Goal: Task Accomplishment & Management: Use online tool/utility

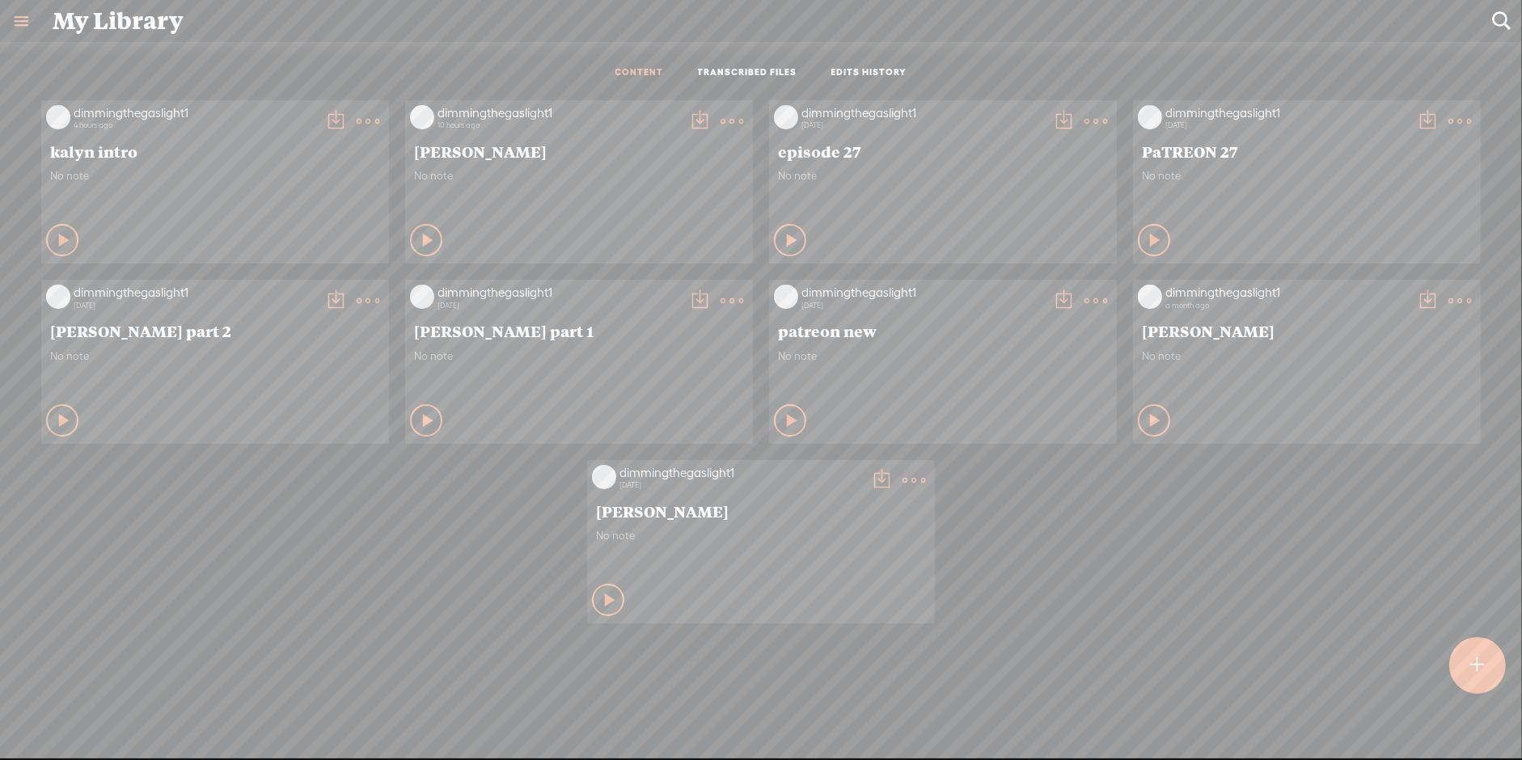
click at [737, 116] on t at bounding box center [731, 121] width 23 height 23
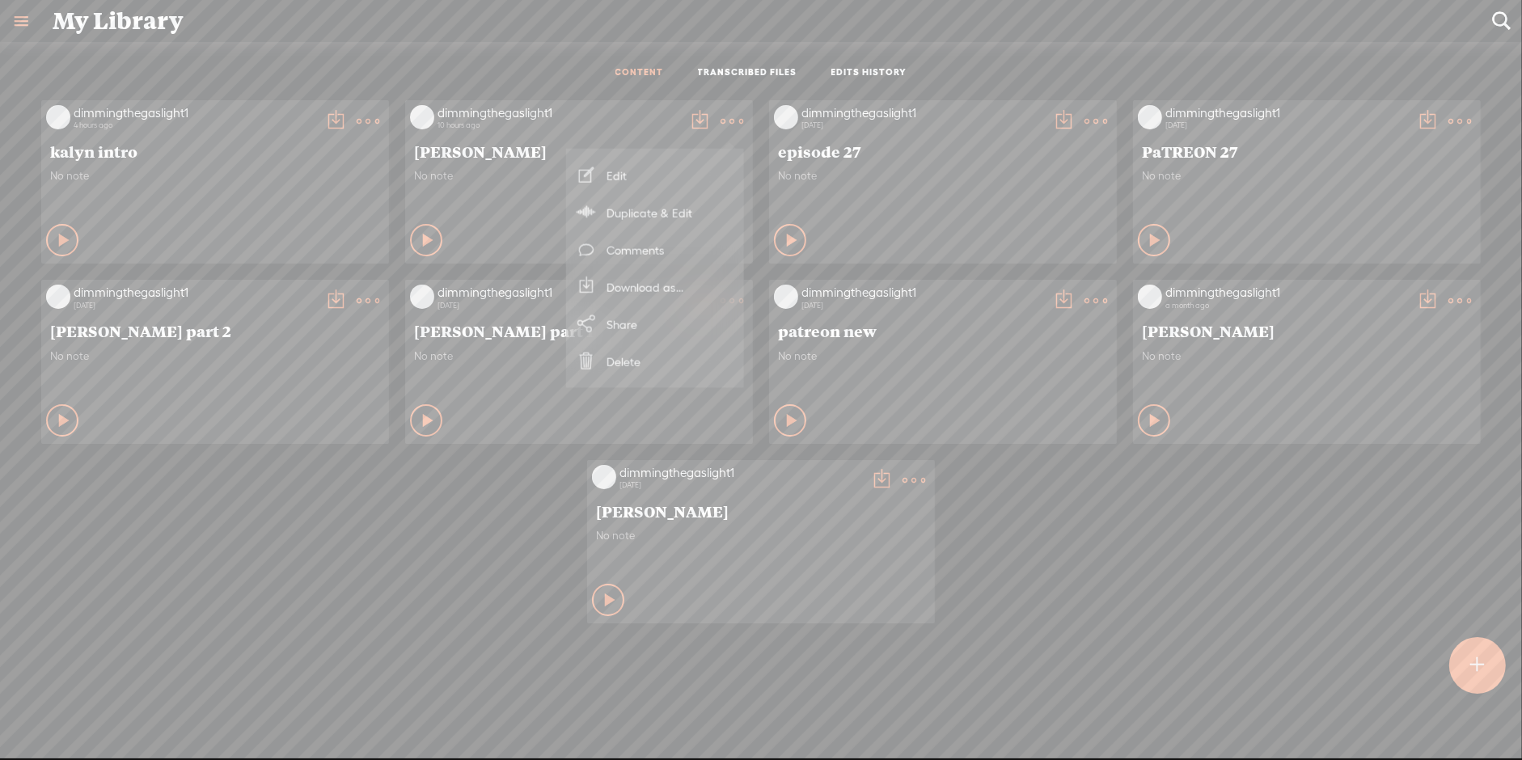
click at [693, 181] on link "Edit" at bounding box center [655, 175] width 162 height 37
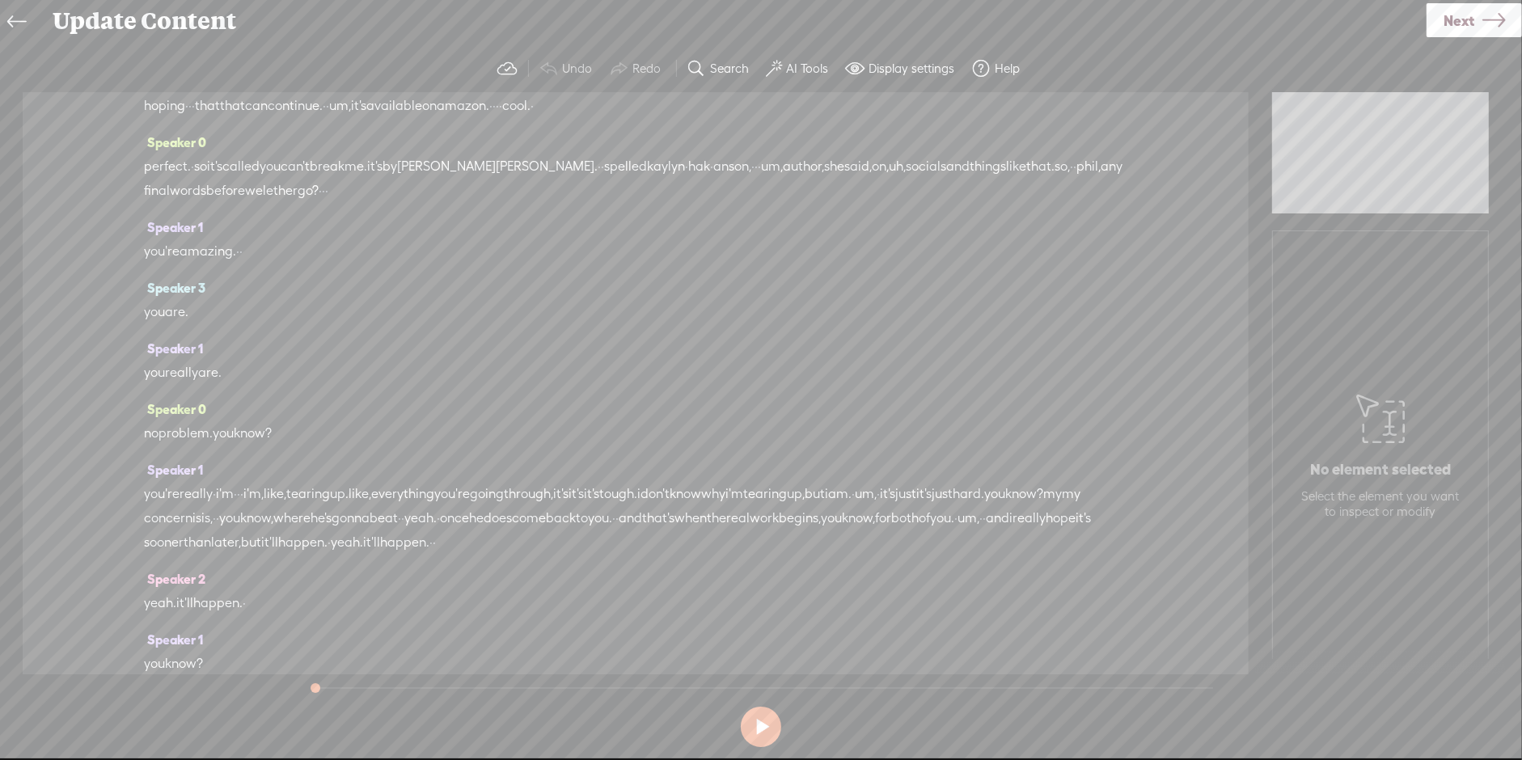
scroll to position [6895, 0]
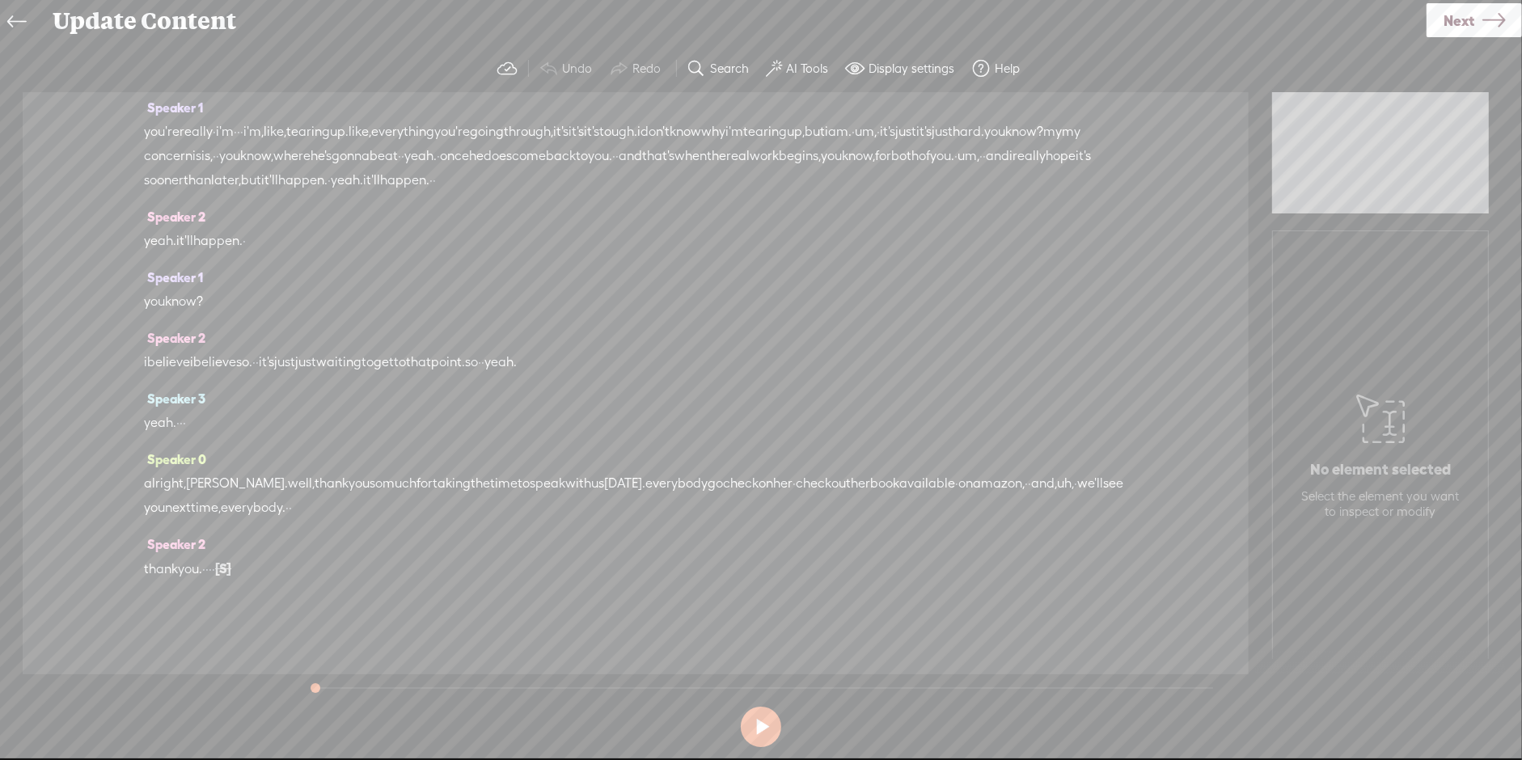
click at [913, 686] on div at bounding box center [764, 687] width 899 height 2
click at [723, 73] on label "Search" at bounding box center [730, 69] width 39 height 16
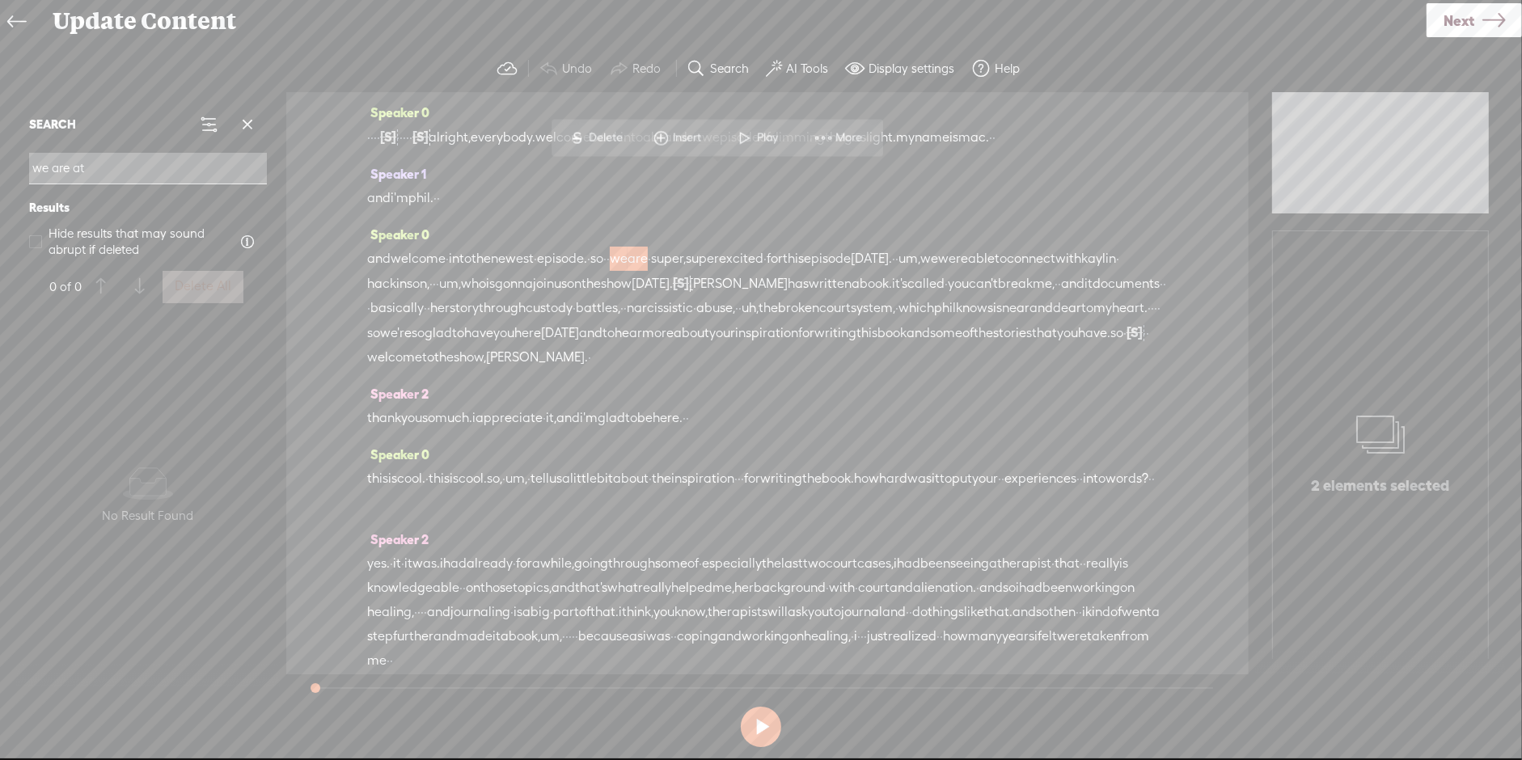
scroll to position [105, 0]
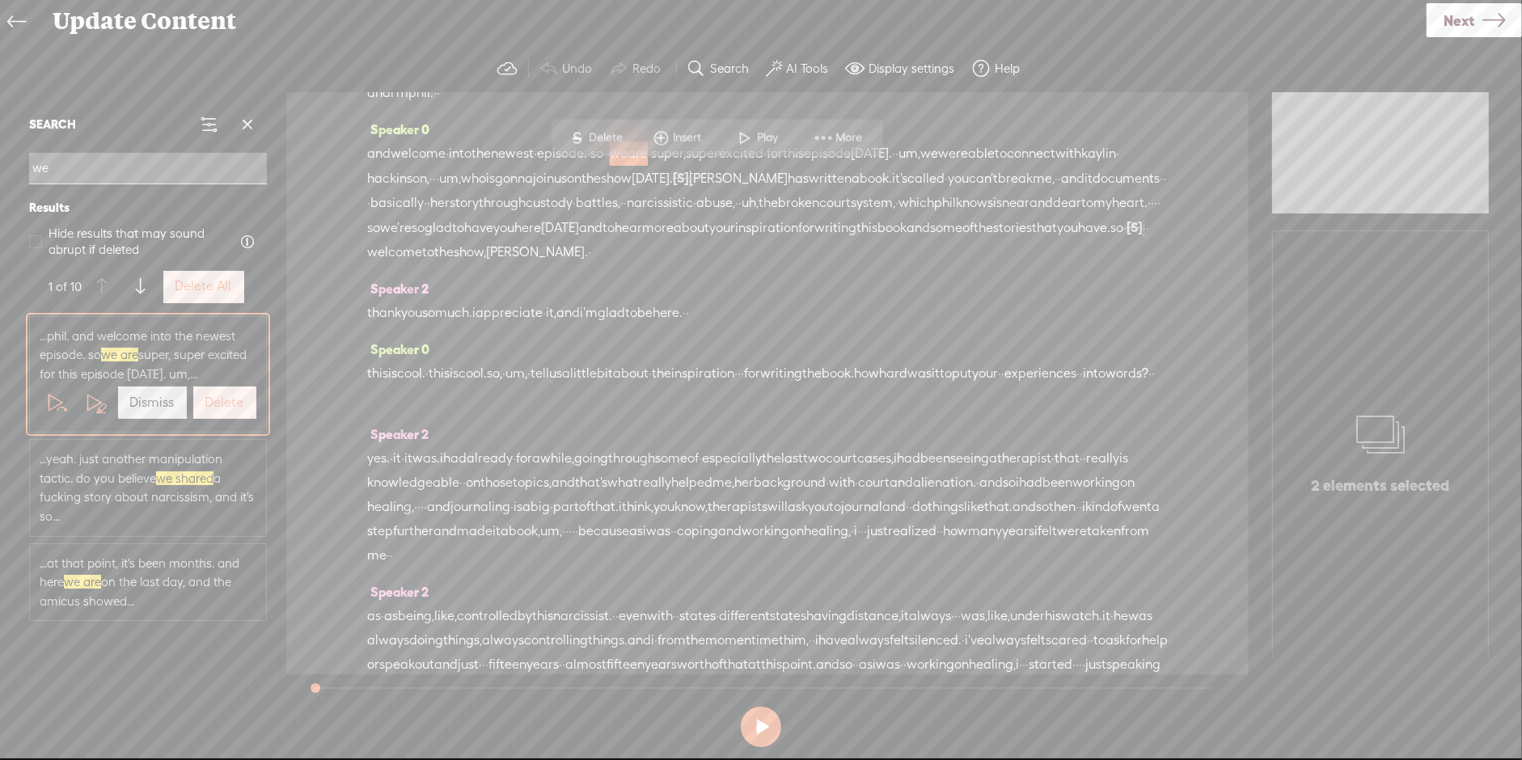
type input "w"
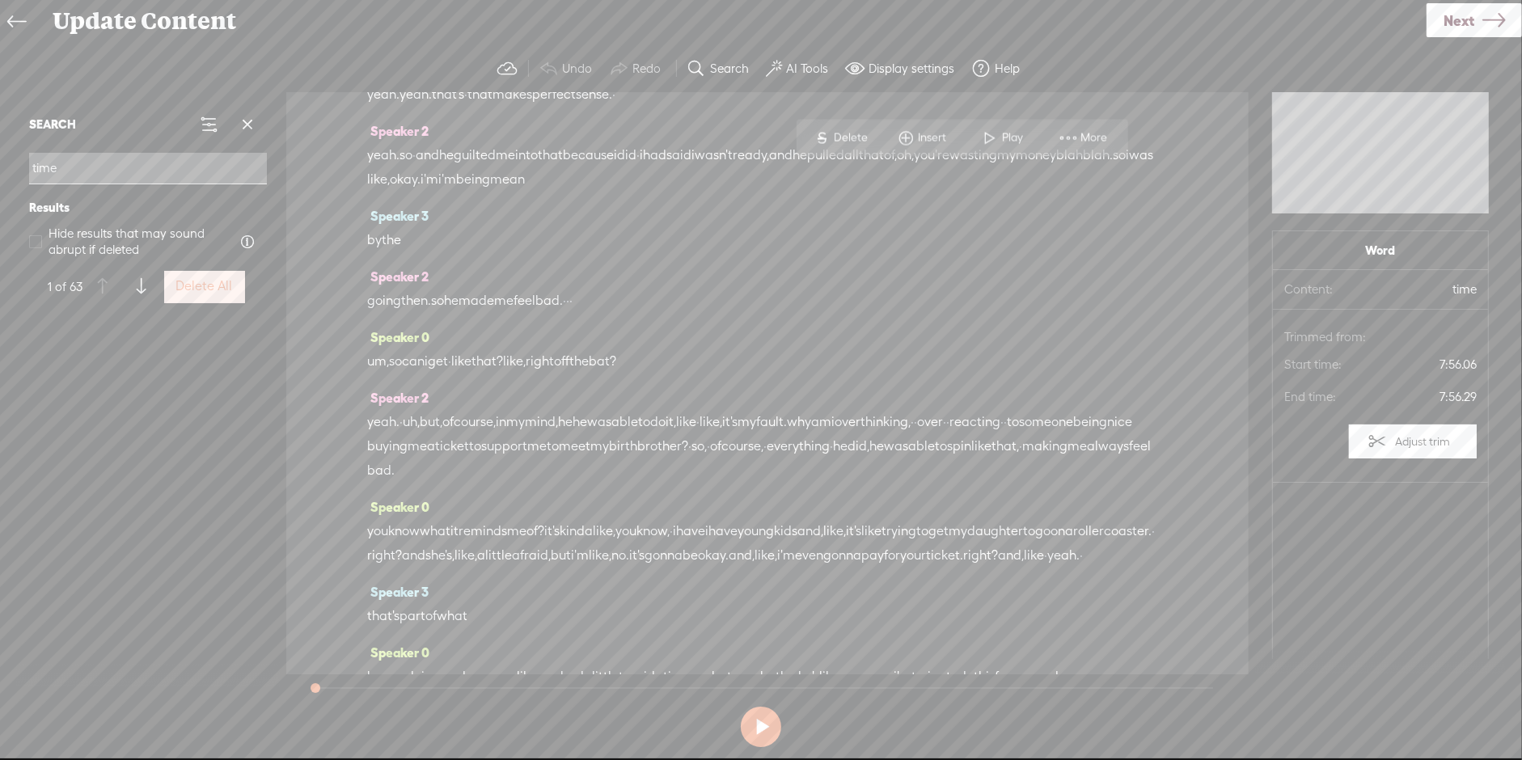
scroll to position [4889, 0]
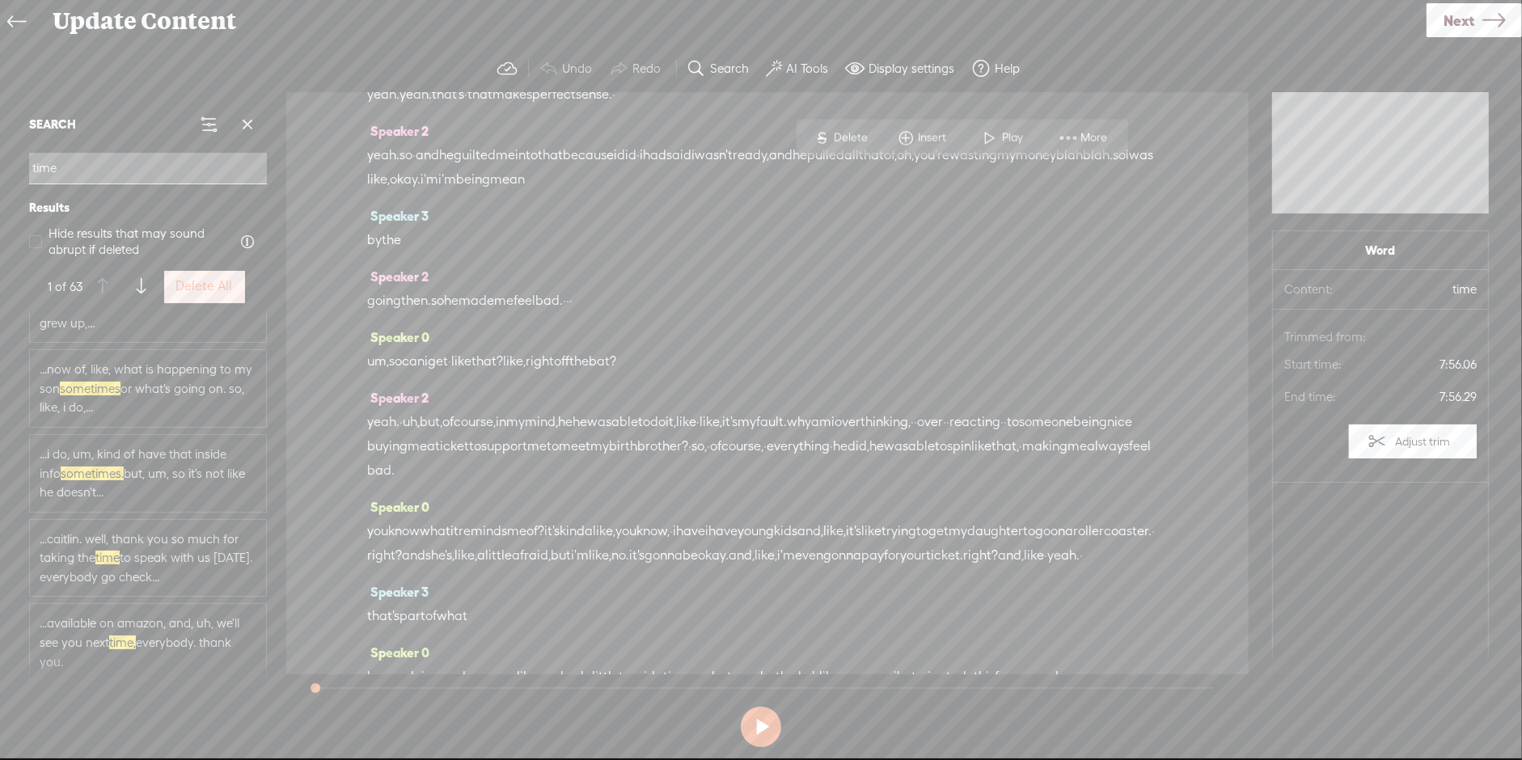
click at [144, 647] on span "...available on amazon, and, uh, we'll see you next time, everybody. thank you." at bounding box center [148, 642] width 217 height 57
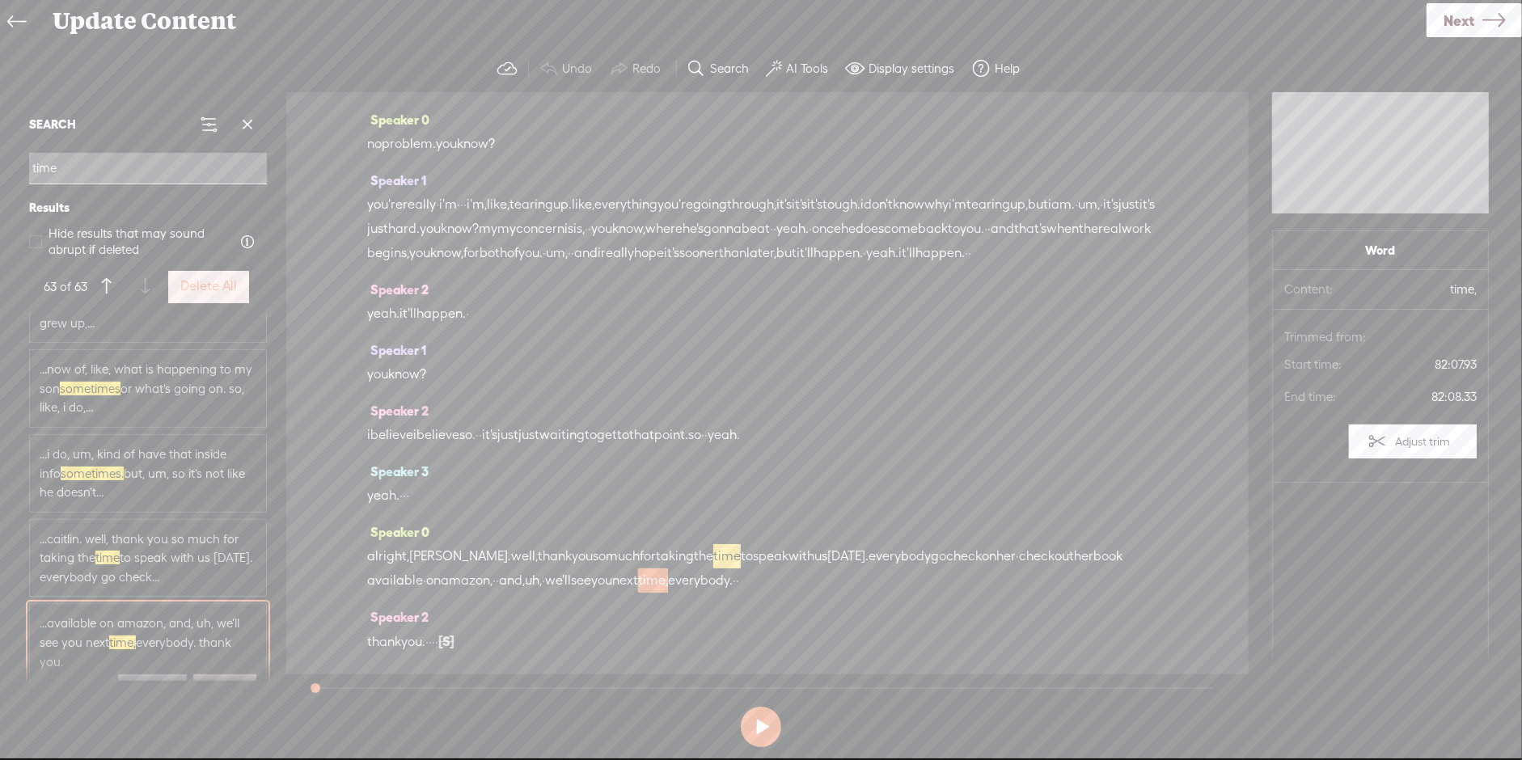
click at [159, 562] on span "...caitlin. well, thank you so much for taking the time to speak with us [DATE]…" at bounding box center [148, 558] width 217 height 57
click at [170, 477] on span "...i do, um, kind of have that inside info sometimes. but, um, so it's not like…" at bounding box center [148, 473] width 217 height 57
click at [213, 386] on span "...now of, like, what is happening to my son sometimes or what's going on. so, …" at bounding box center [148, 388] width 217 height 57
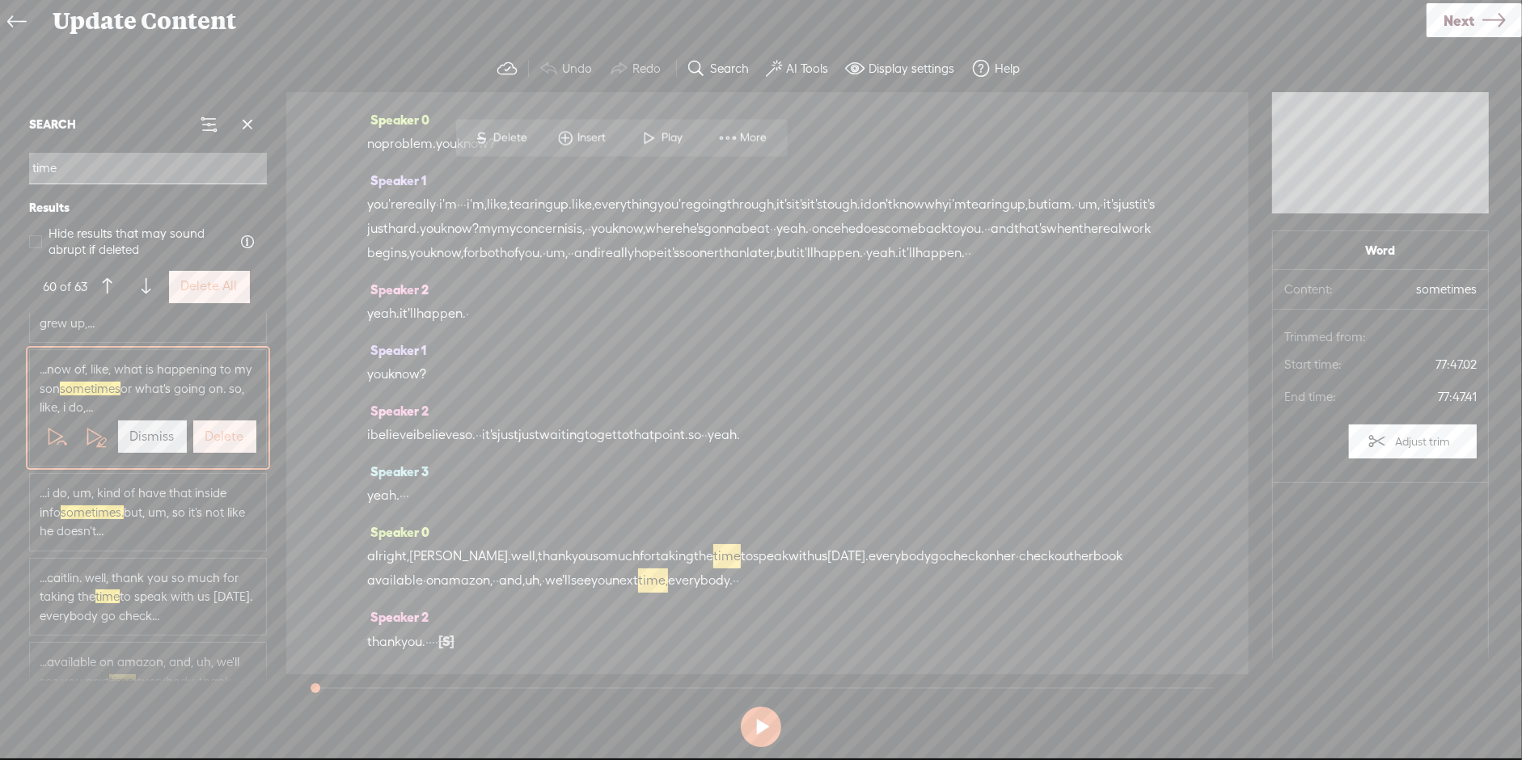
scroll to position [31239, 0]
click at [174, 310] on div "SEARCH time Results Hide results that may sound abrupt if deleted 60 of 63 Dele…" at bounding box center [148, 206] width 251 height 214
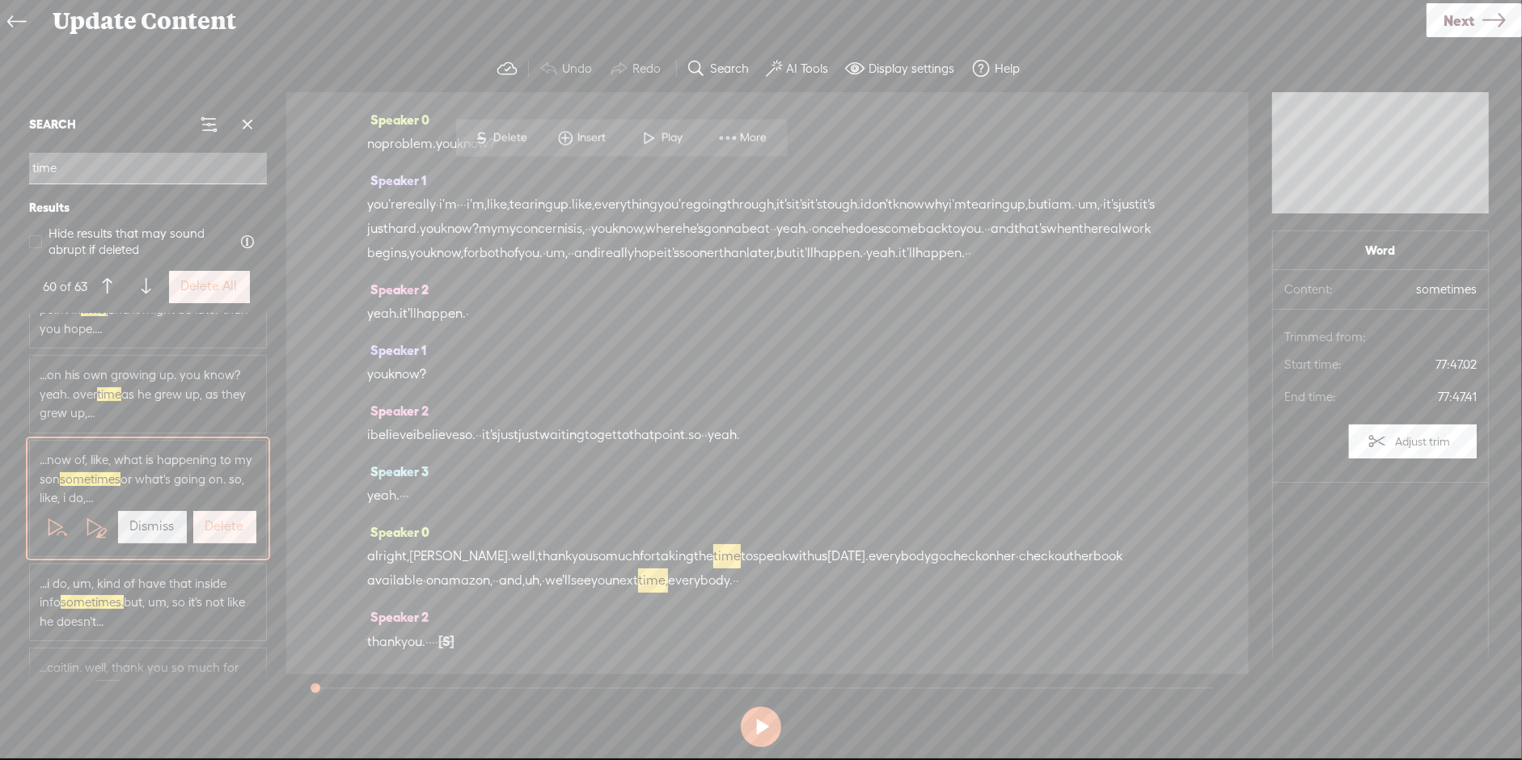
click at [193, 380] on span "...on his own growing up. you know? yeah. over time as he grew up, as they grew…" at bounding box center [148, 393] width 217 height 57
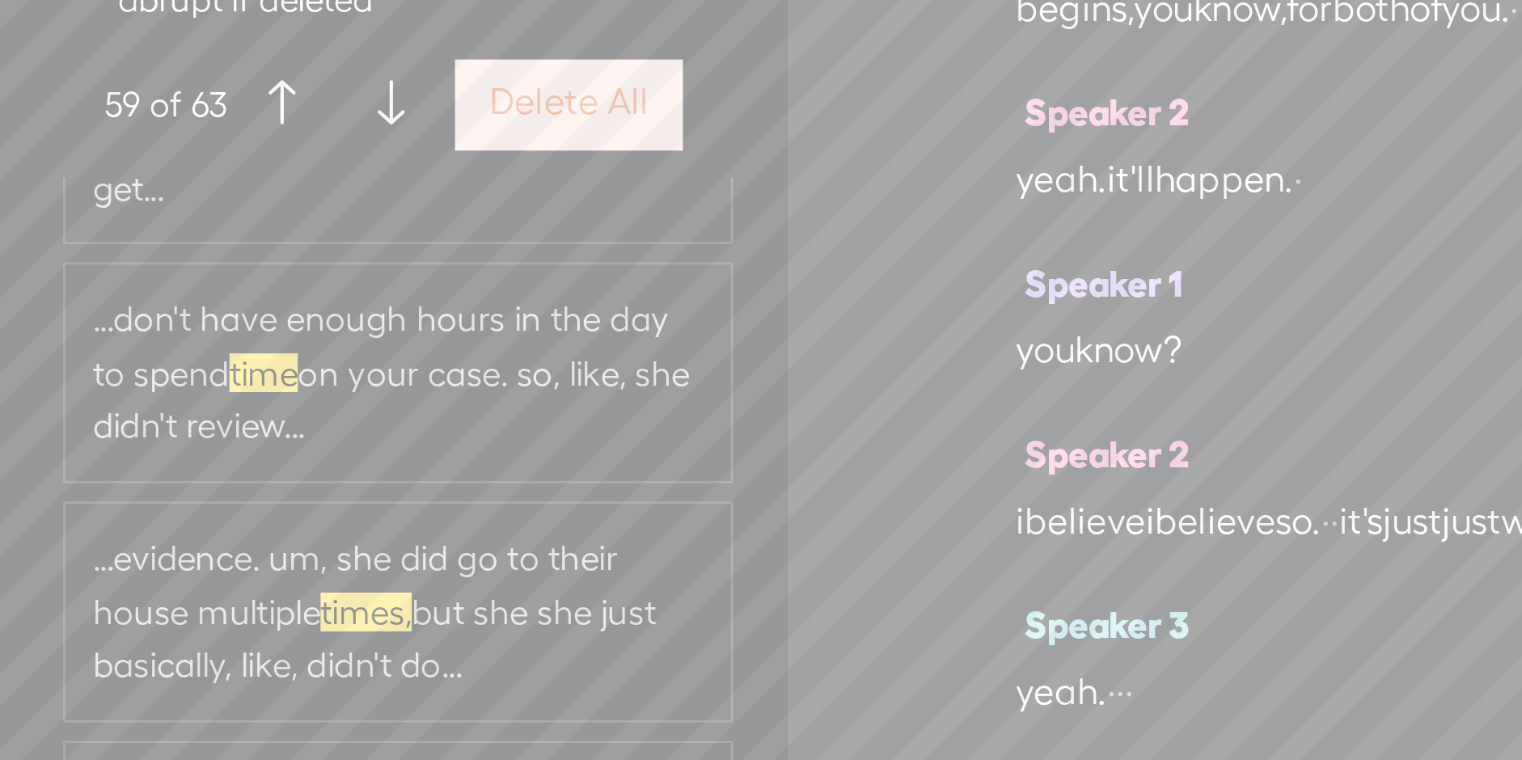
scroll to position [3751, 0]
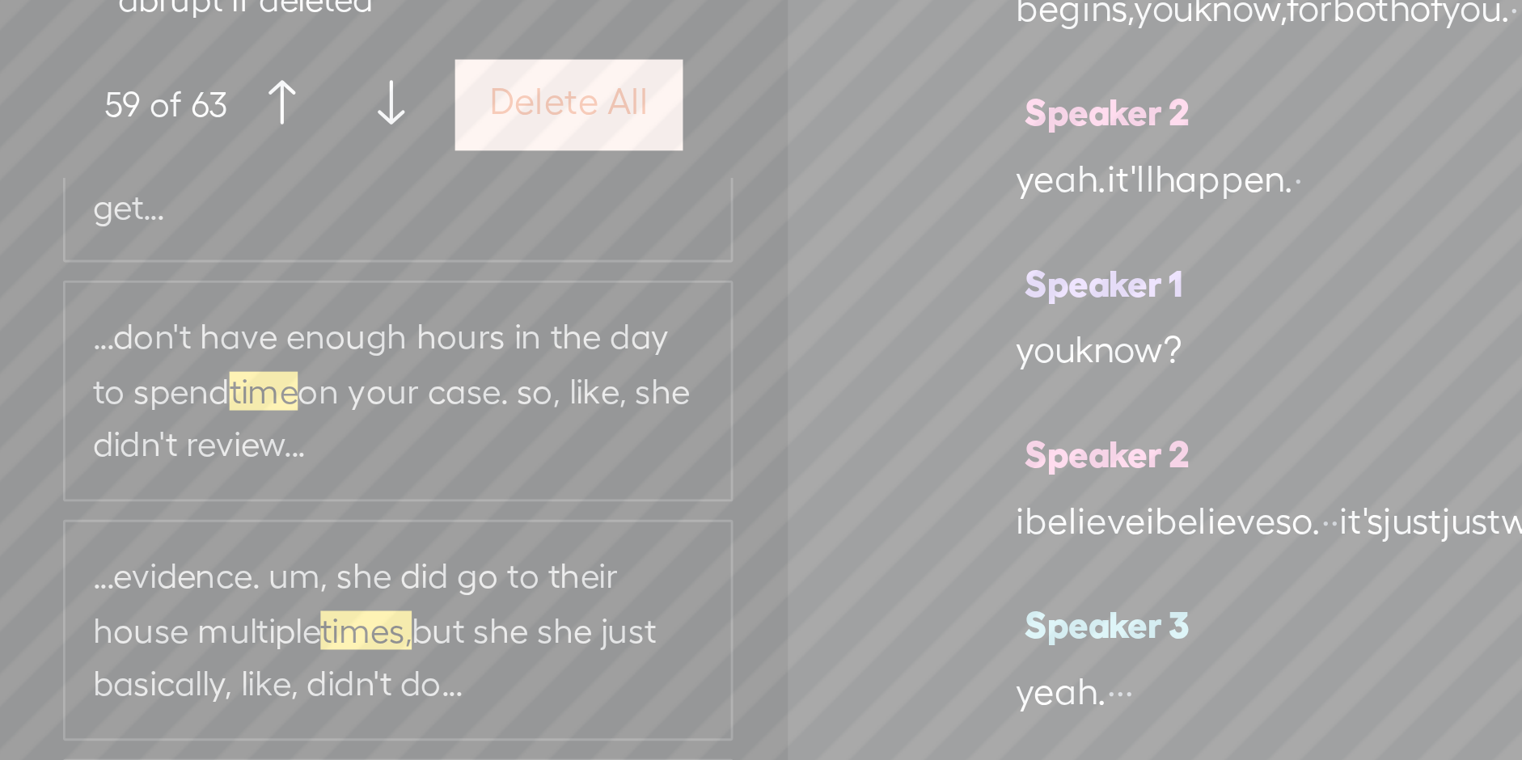
click at [94, 385] on span "time" at bounding box center [100, 389] width 24 height 14
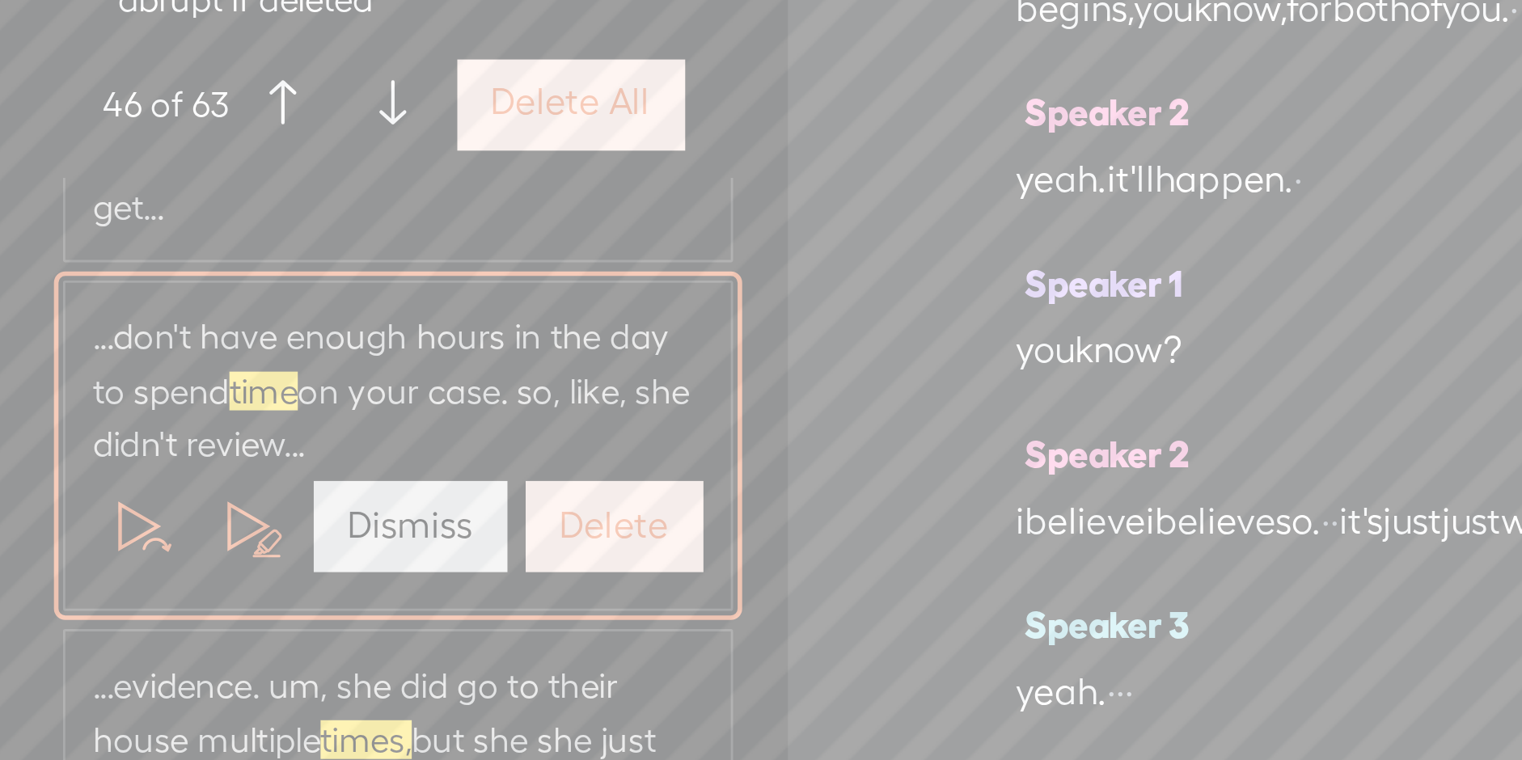
scroll to position [24932, 0]
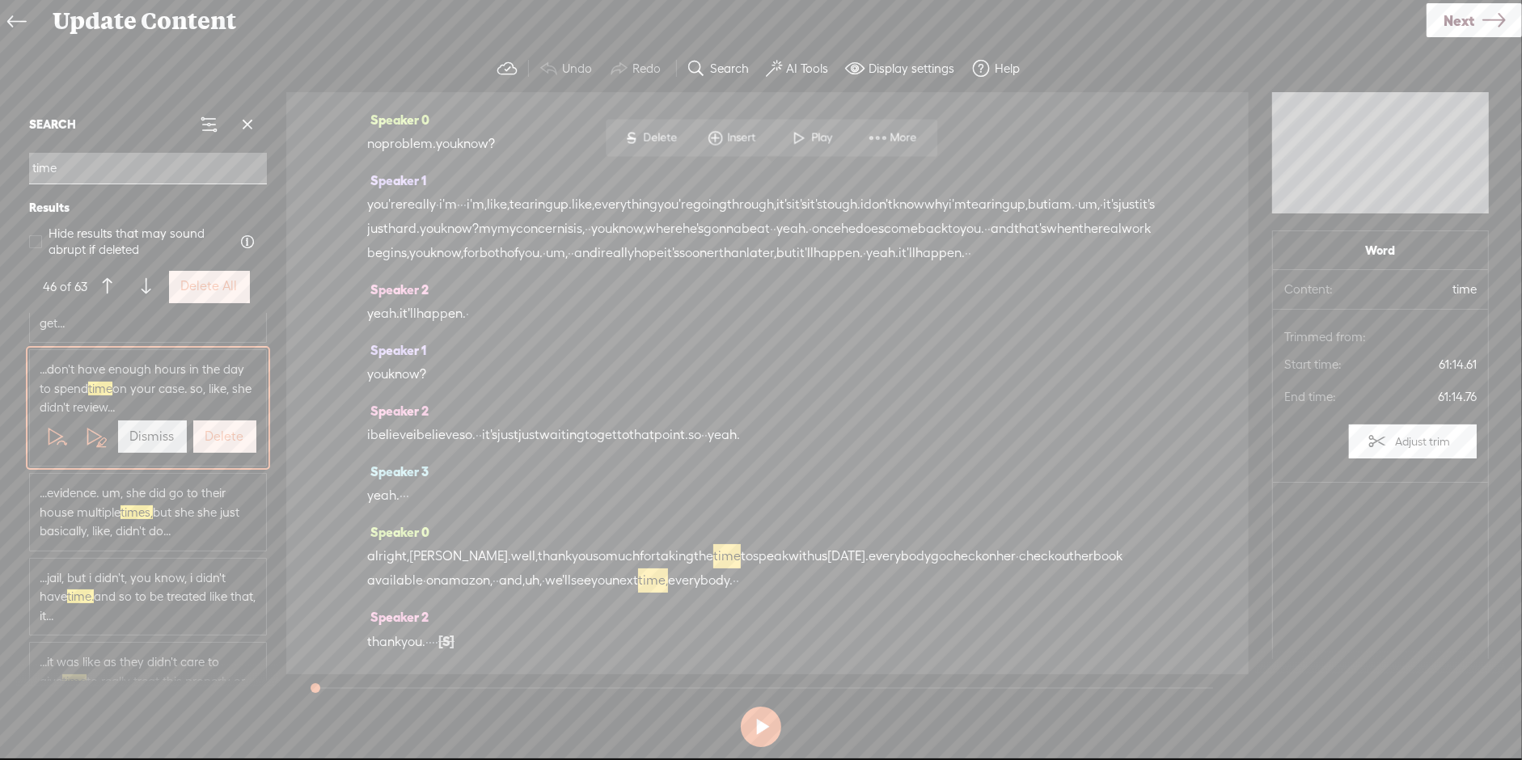
click at [181, 171] on input "time" at bounding box center [148, 169] width 238 height 32
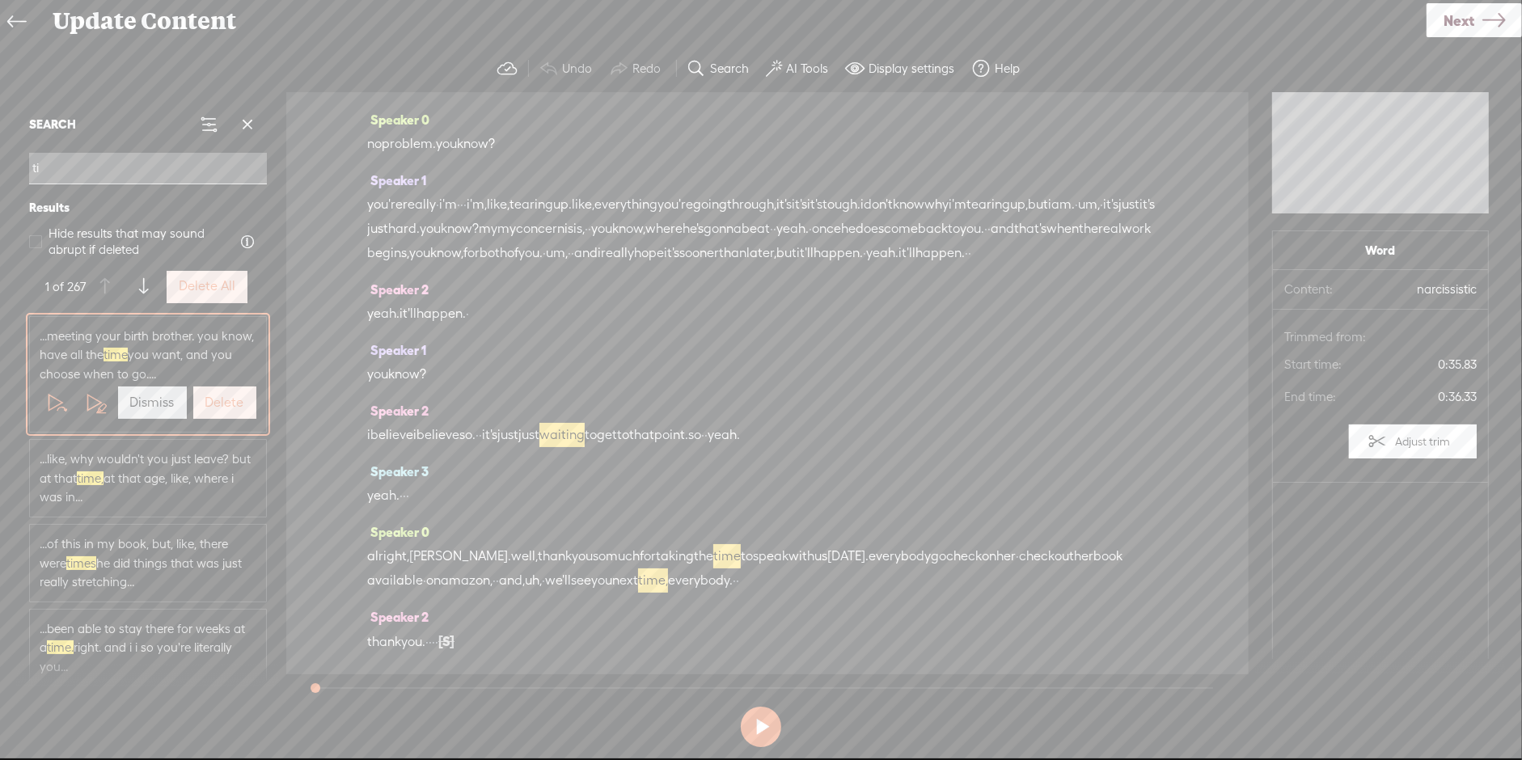
type input "t"
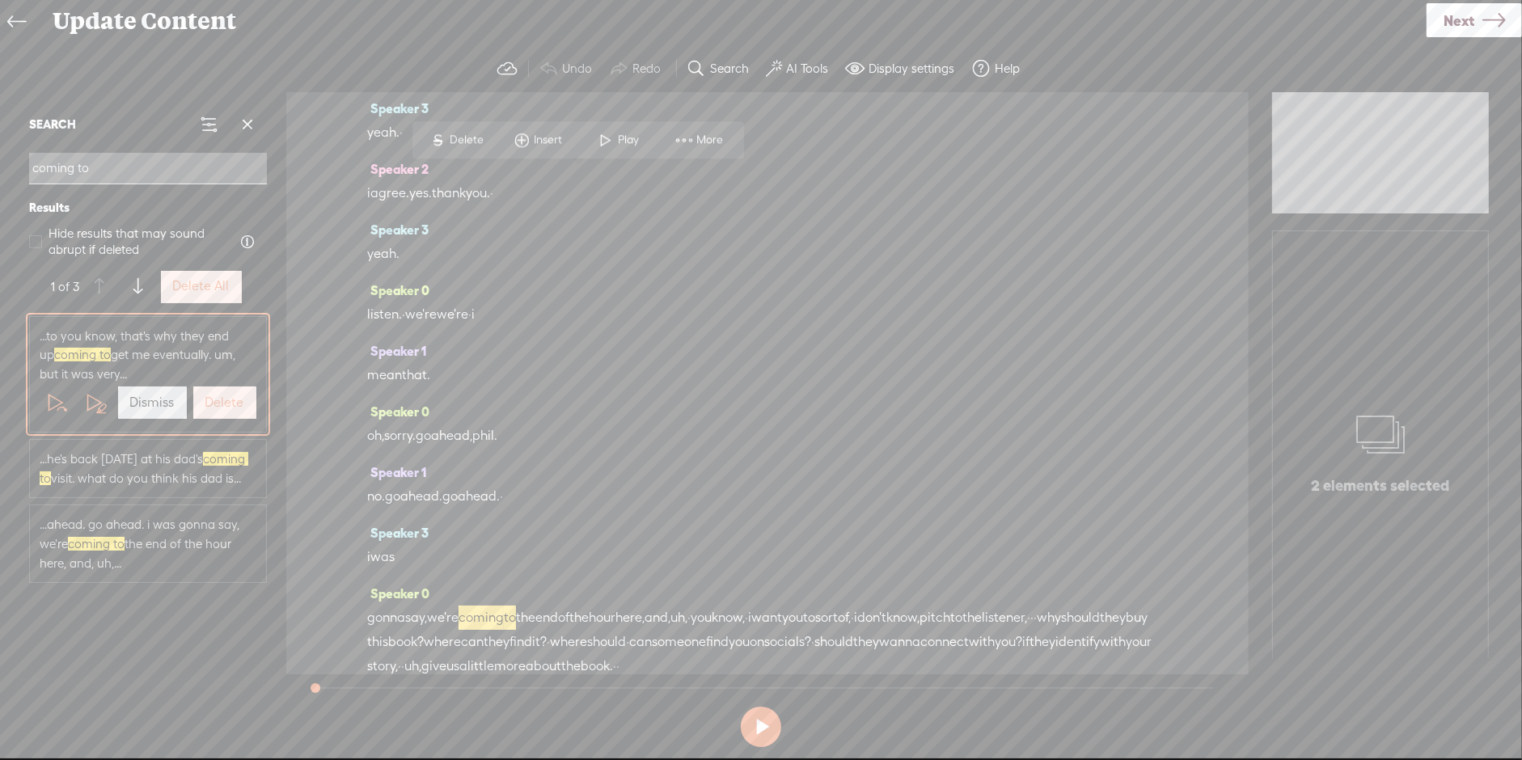
scroll to position [8716, 0]
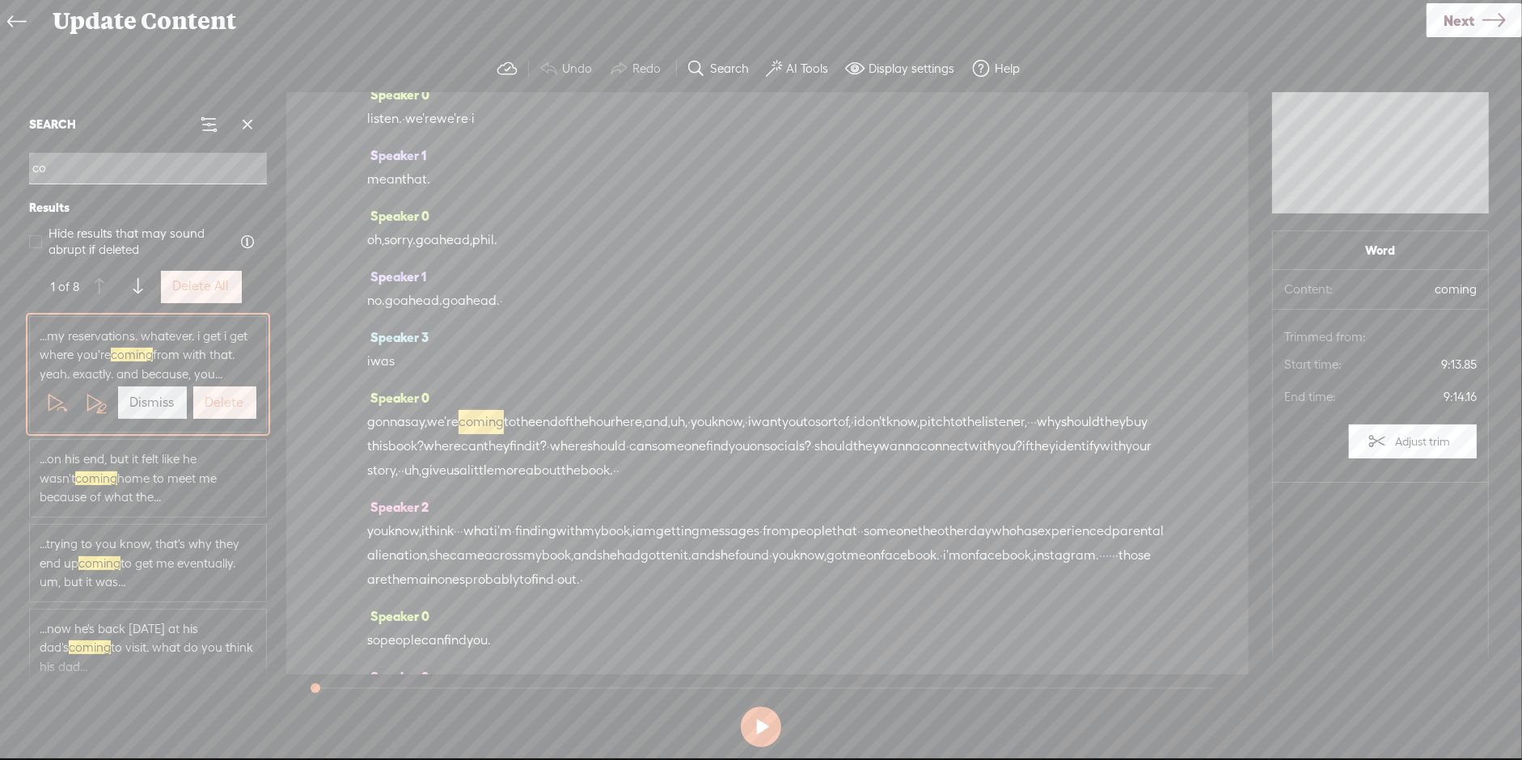
type input "c"
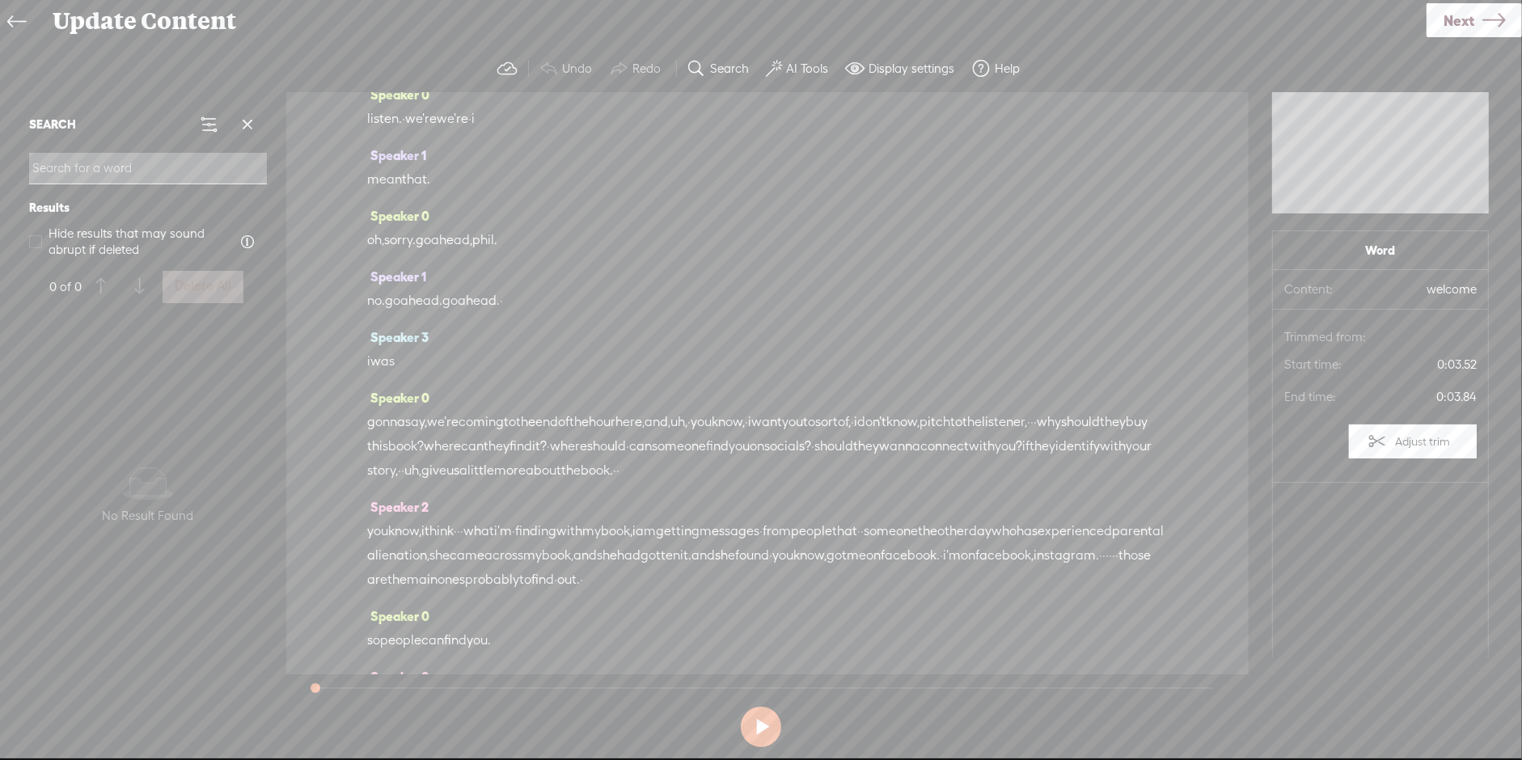
scroll to position [4496, 0]
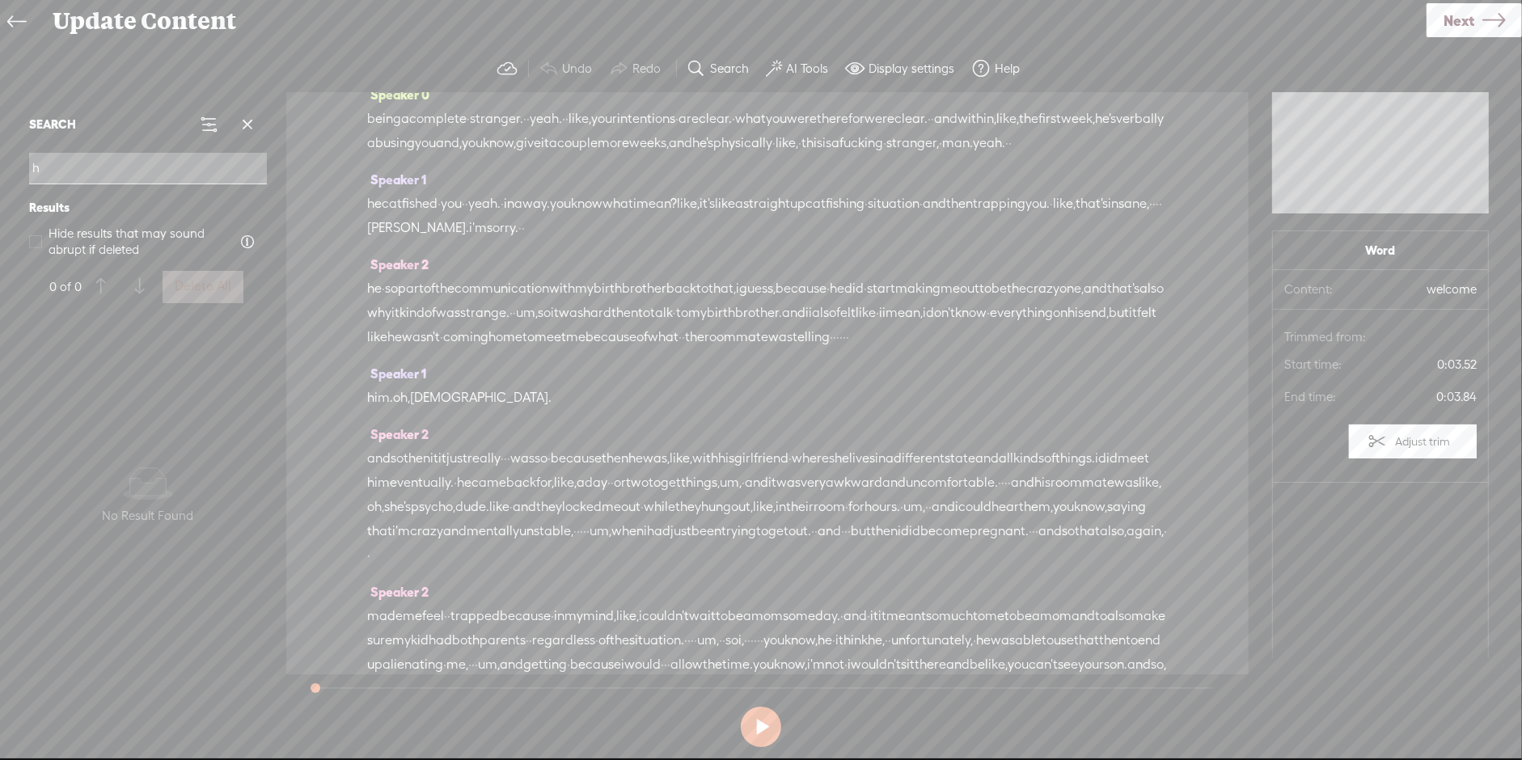
type input "ho"
